Goal: Task Accomplishment & Management: Manage account settings

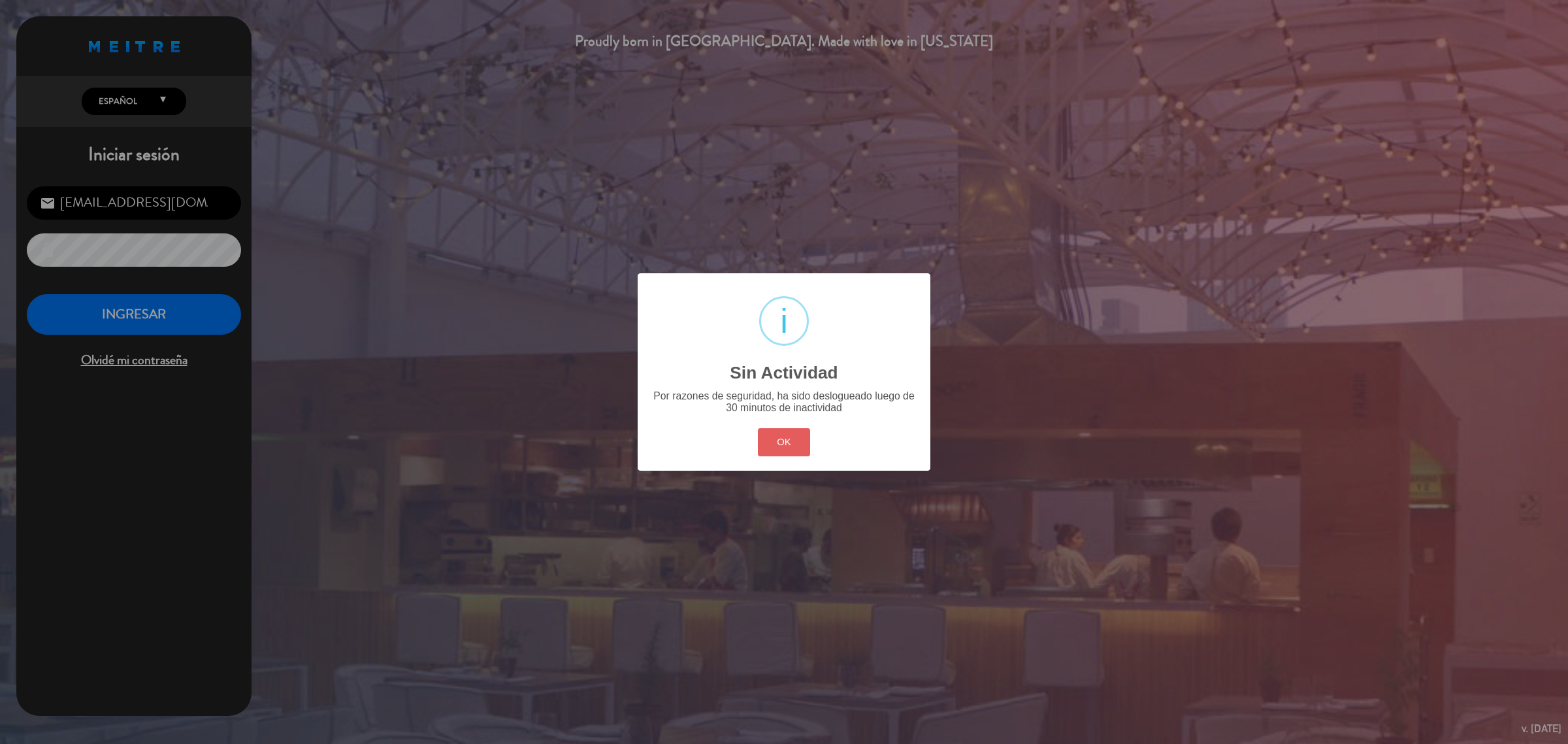
click at [779, 440] on button "OK" at bounding box center [784, 442] width 53 height 28
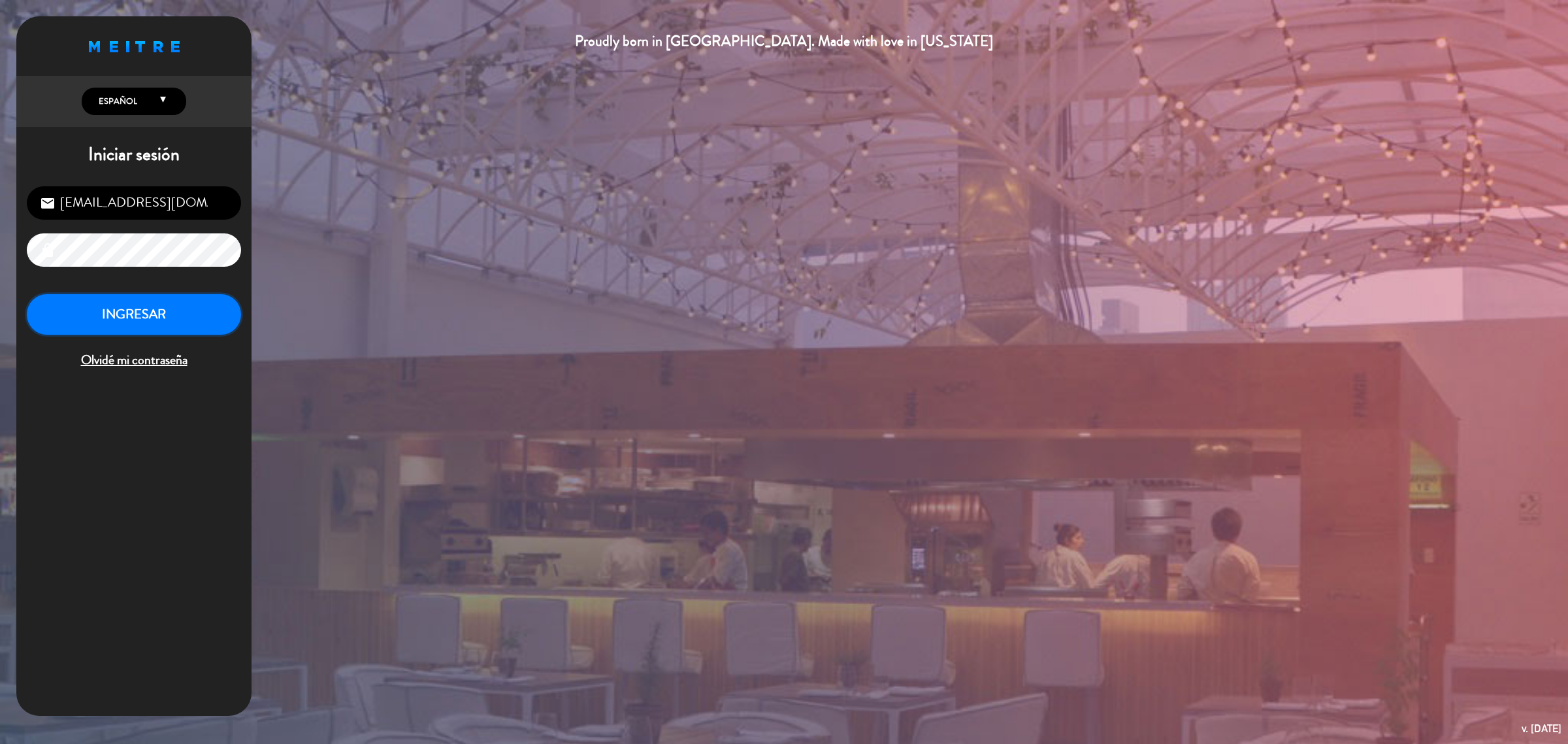
click at [162, 324] on button "INGRESAR" at bounding box center [133, 314] width 214 height 41
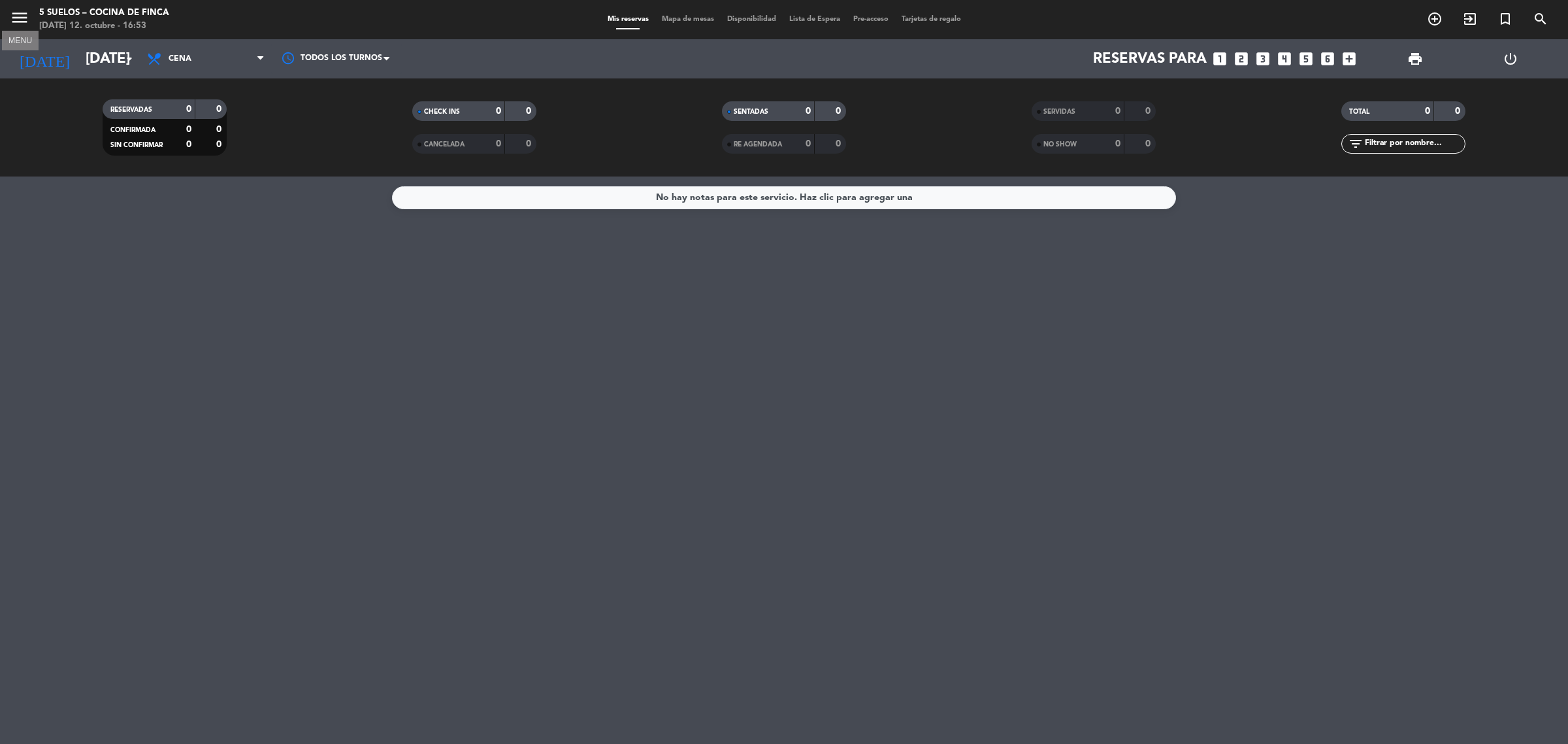
click at [20, 17] on icon "menu" at bounding box center [19, 17] width 19 height 19
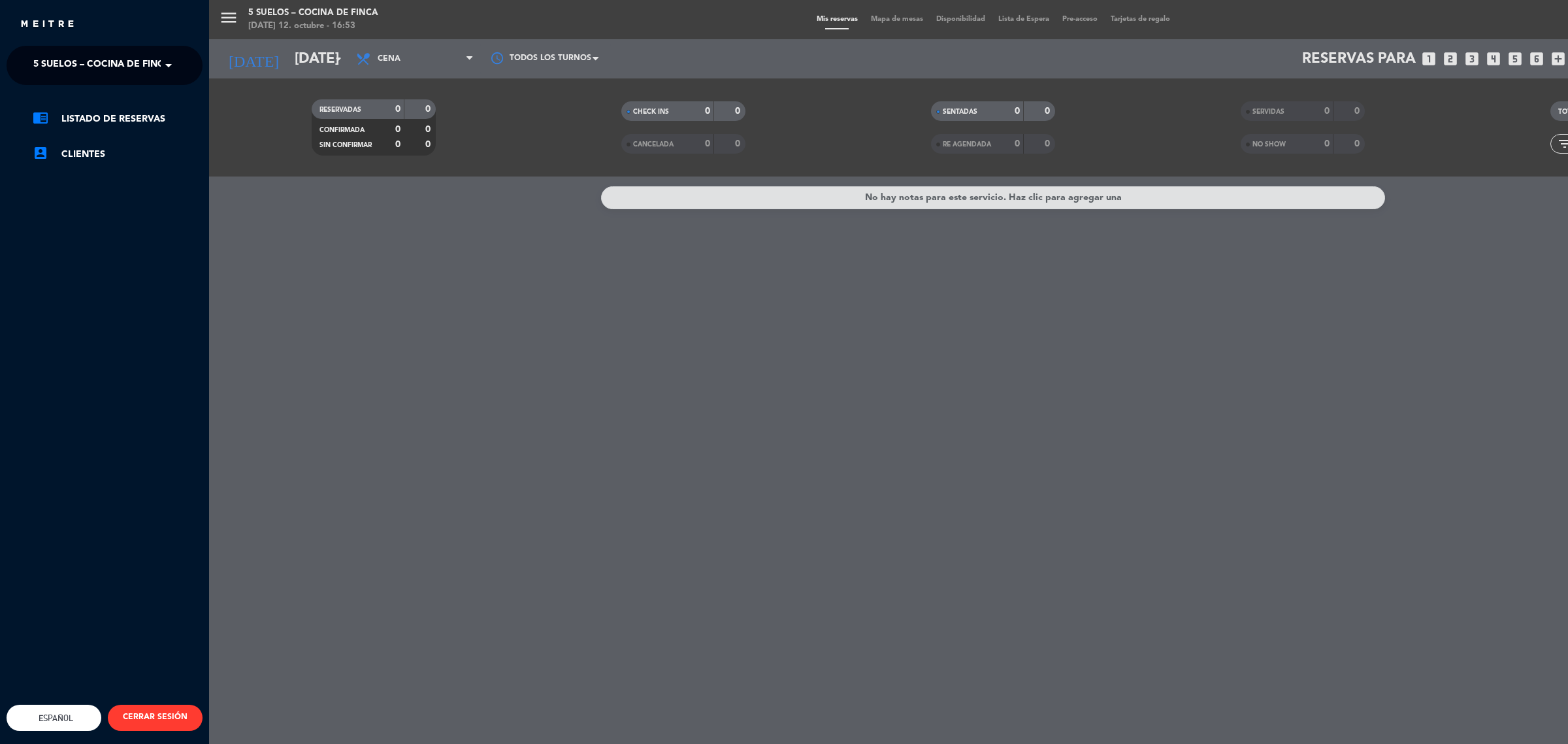
click at [85, 62] on span "5 SUELOS – COCINA DE FINCA" at bounding box center [102, 66] width 137 height 27
click at [100, 120] on span "FINCA VICTORIA – TURISMO" at bounding box center [76, 120] width 126 height 15
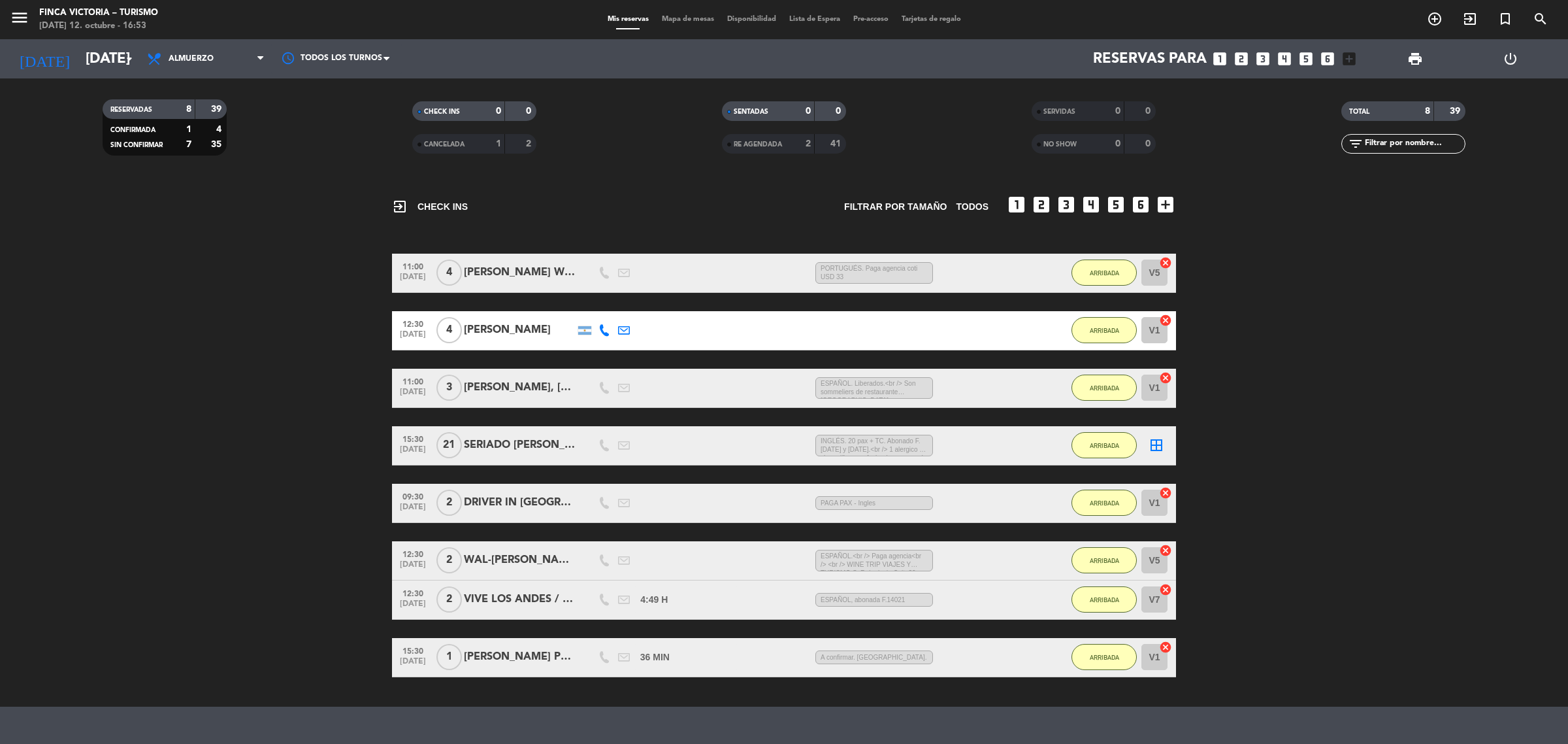
scroll to position [17, 0]
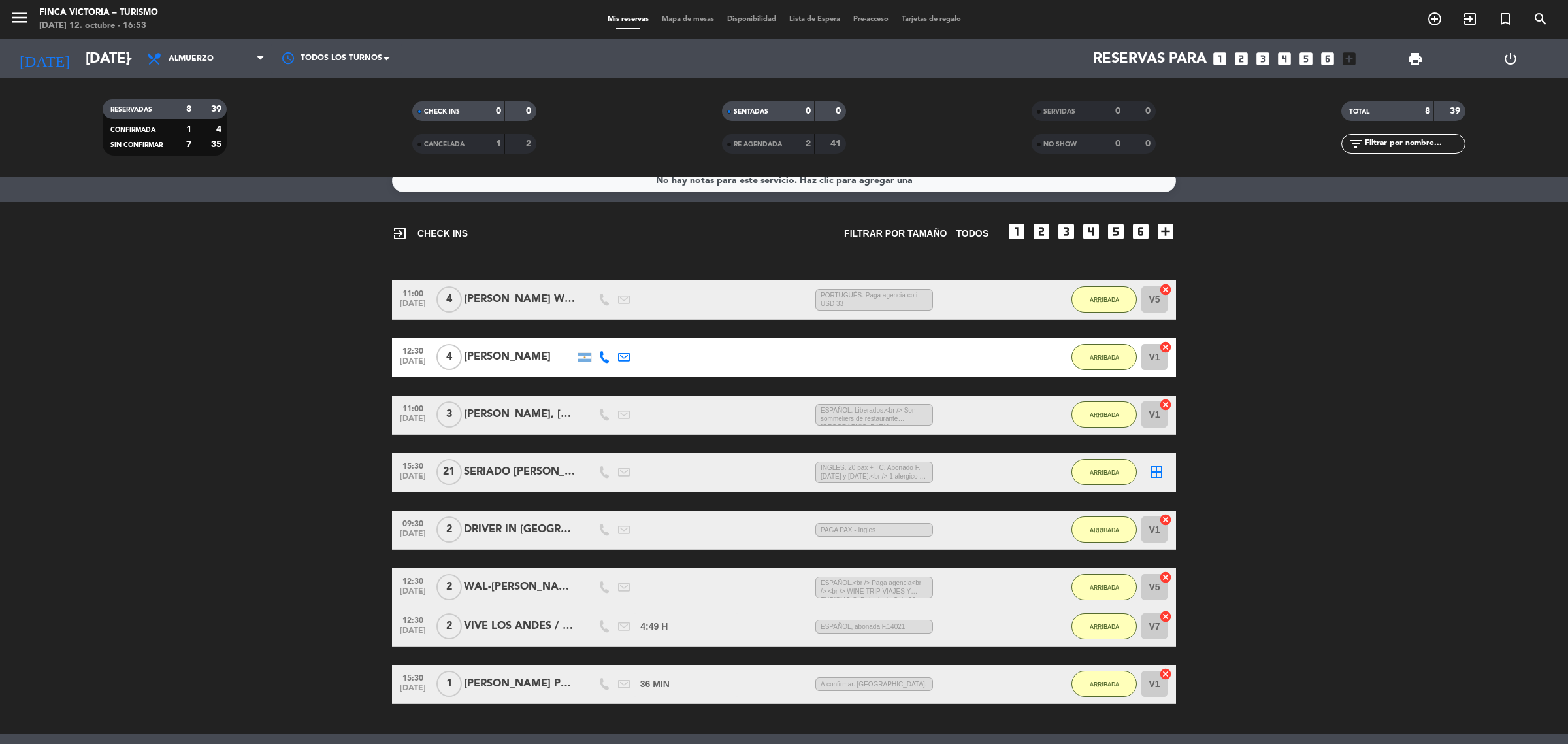
click at [531, 353] on div "[PERSON_NAME]" at bounding box center [520, 357] width 111 height 17
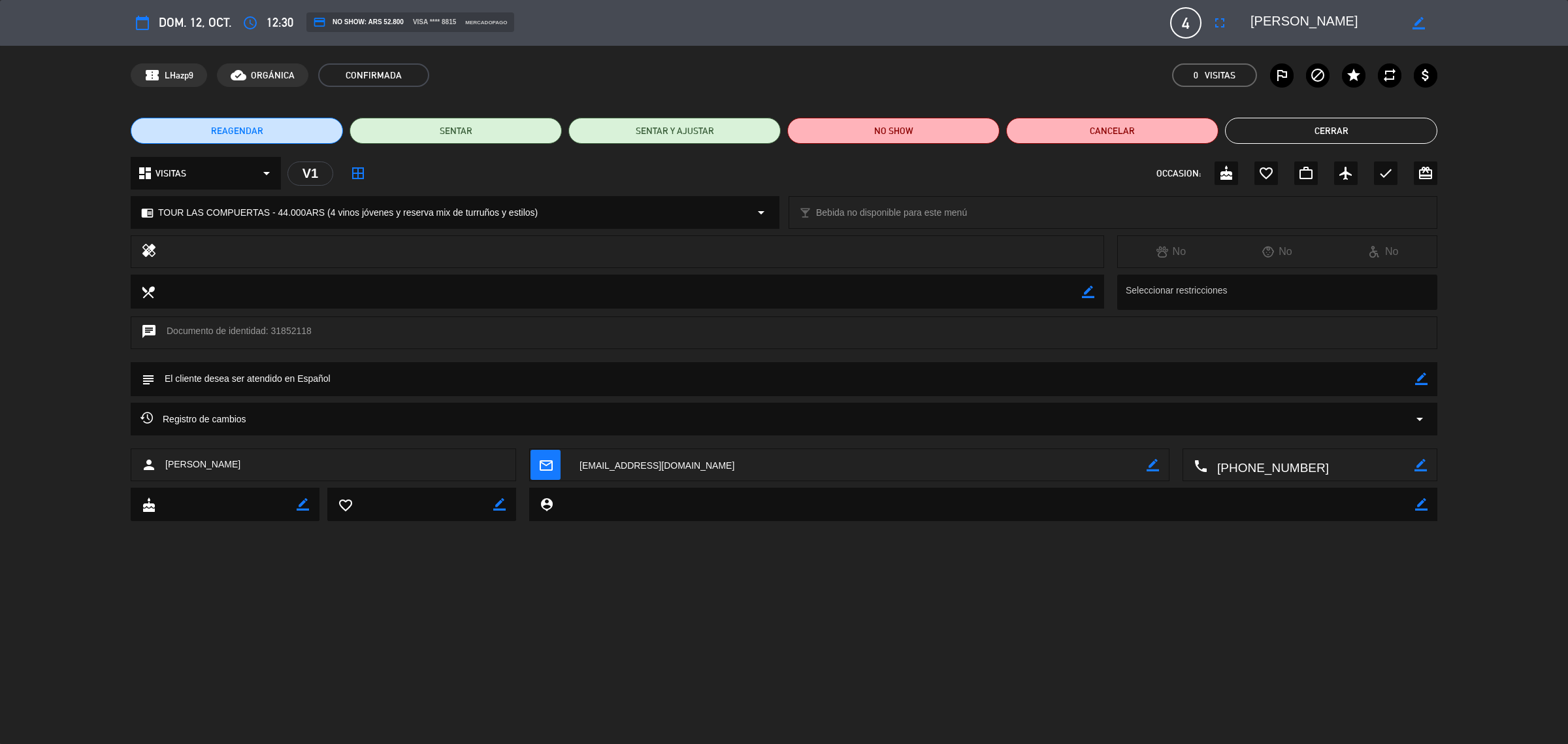
click at [1317, 136] on button "Cerrar" at bounding box center [1332, 130] width 213 height 26
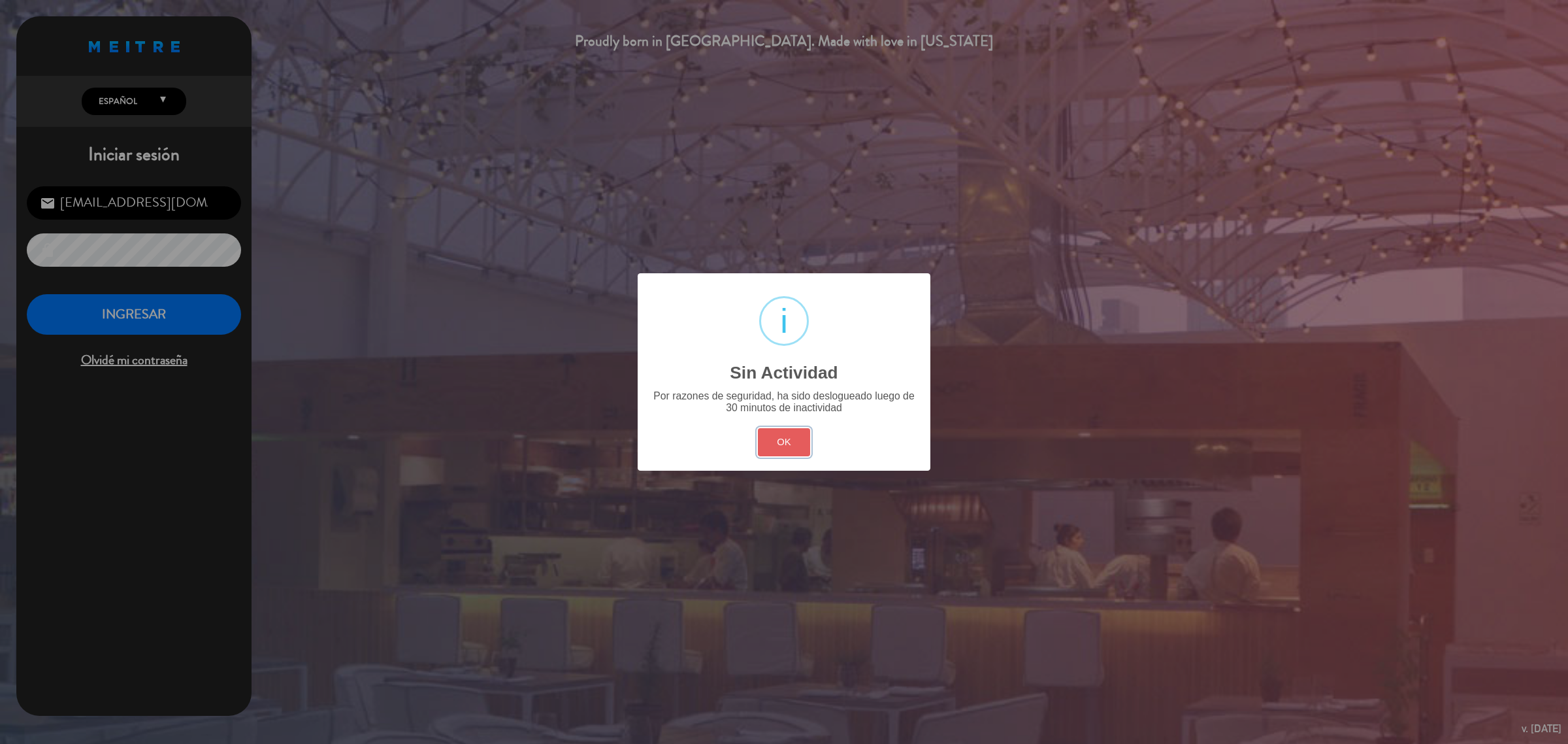
click at [792, 446] on button "OK" at bounding box center [784, 442] width 53 height 28
